Goal: Information Seeking & Learning: Find specific fact

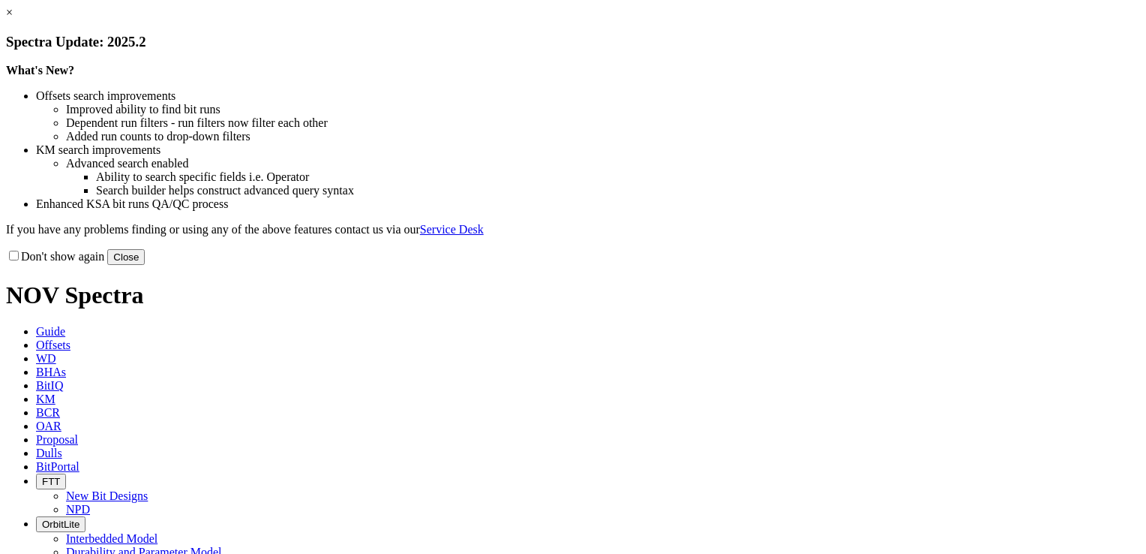
click at [145, 265] on button "Close" at bounding box center [126, 257] width 38 height 16
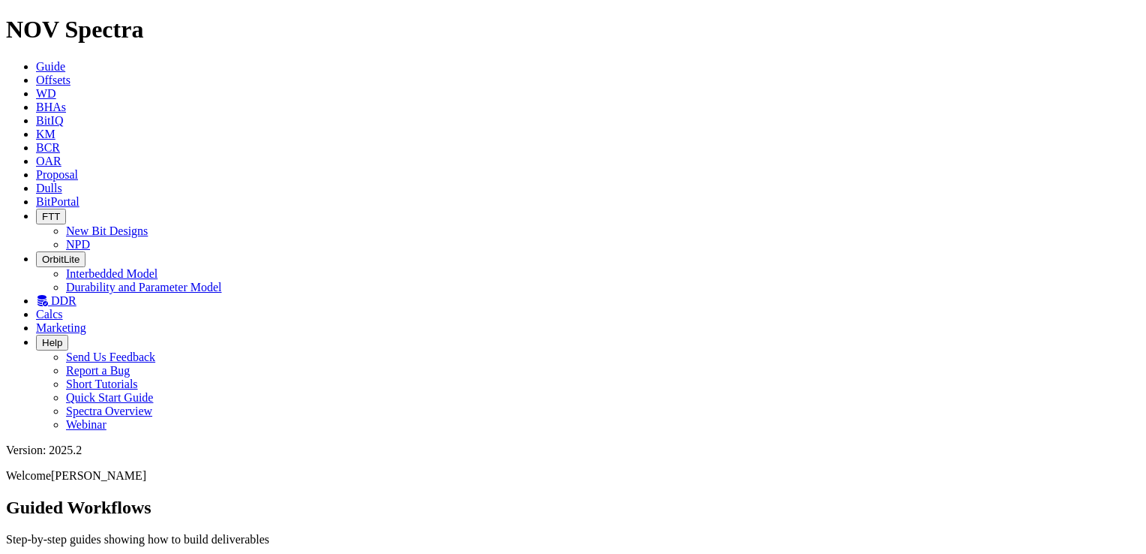
click at [56, 128] on link "KM" at bounding box center [46, 134] width 20 height 13
click at [139, 533] on input "text" at bounding box center [72, 541] width 133 height 16
type input "Stealth cutter"
click at [142, 533] on button "Search" at bounding box center [164, 541] width 44 height 16
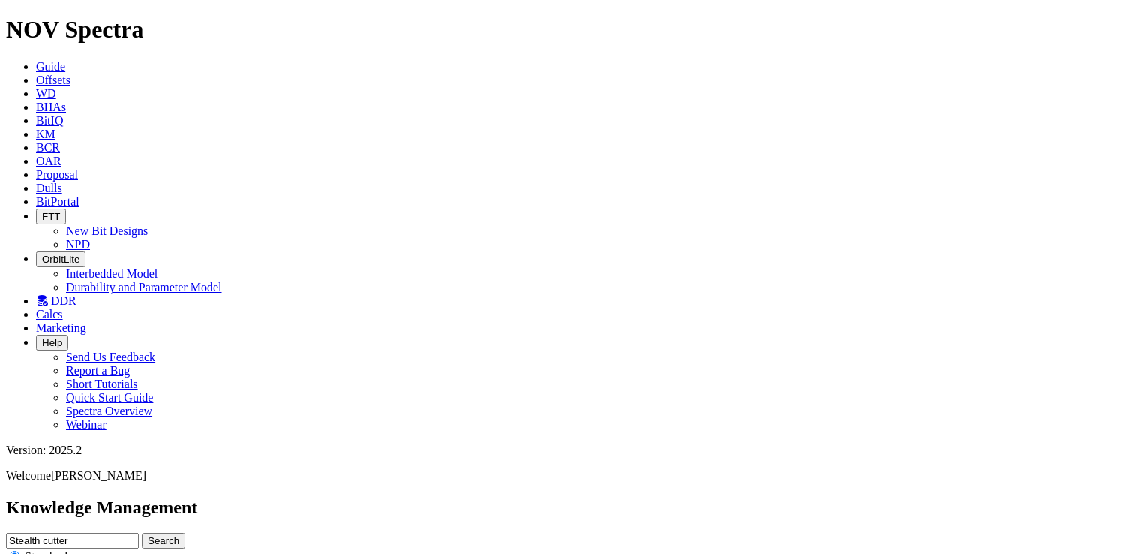
click at [139, 533] on input "Stealth cutter" at bounding box center [72, 541] width 133 height 16
type input "S"
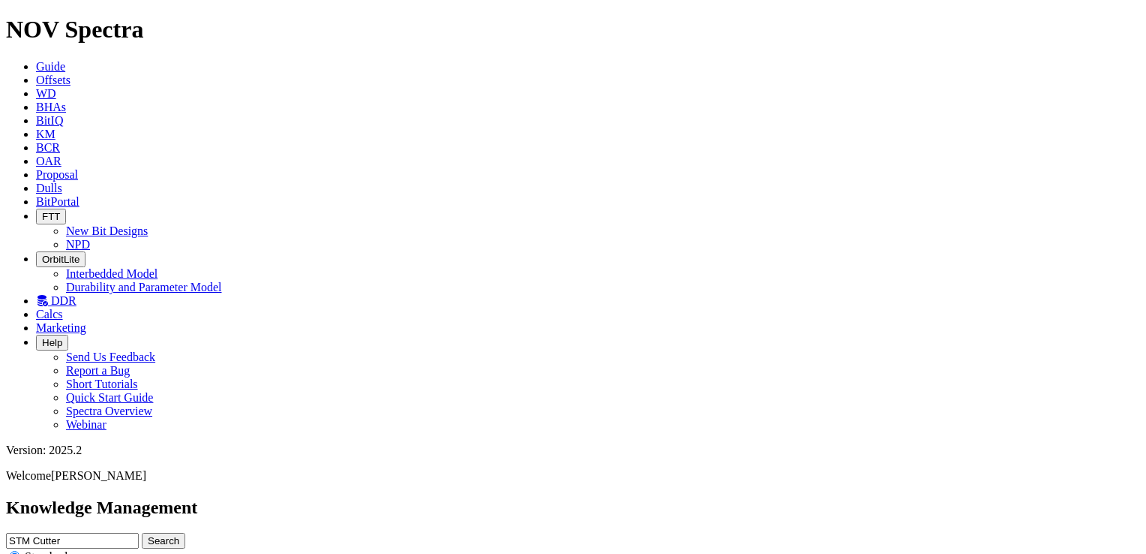
type input "STM Cutter"
click at [142, 533] on button "Search" at bounding box center [164, 541] width 44 height 16
